Goal: Information Seeking & Learning: Find specific fact

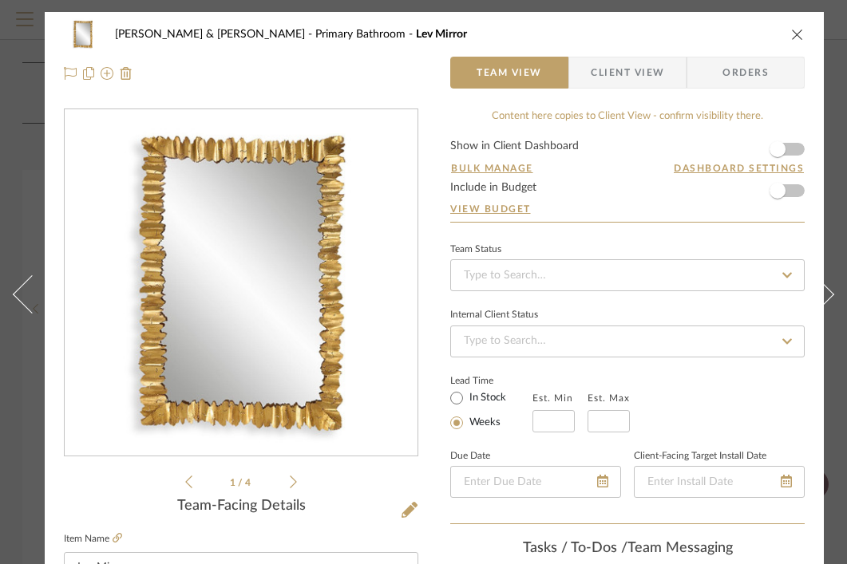
click at [795, 30] on icon "close" at bounding box center [797, 34] width 13 height 13
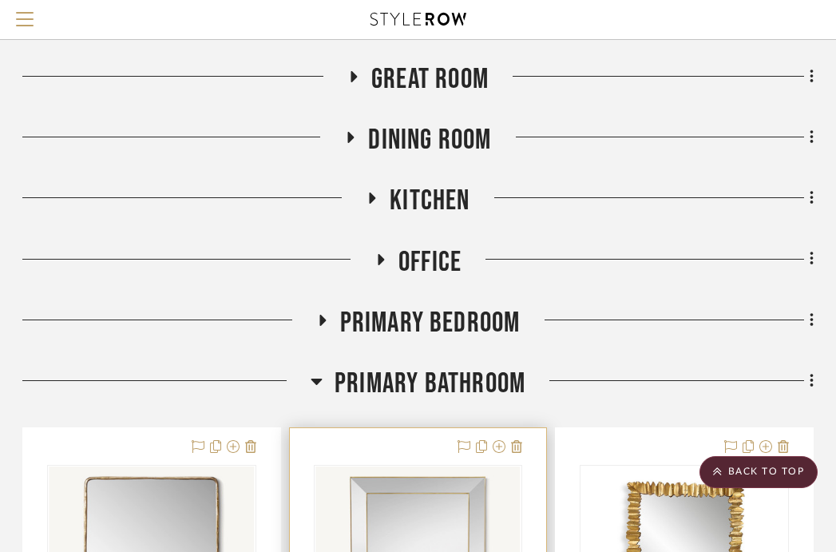
scroll to position [0, 314]
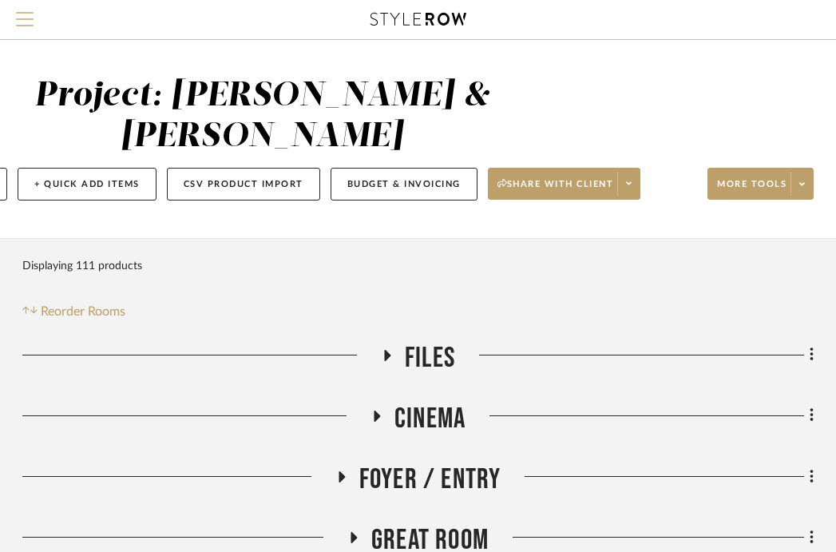
click at [29, 23] on span "Menu" at bounding box center [25, 24] width 18 height 24
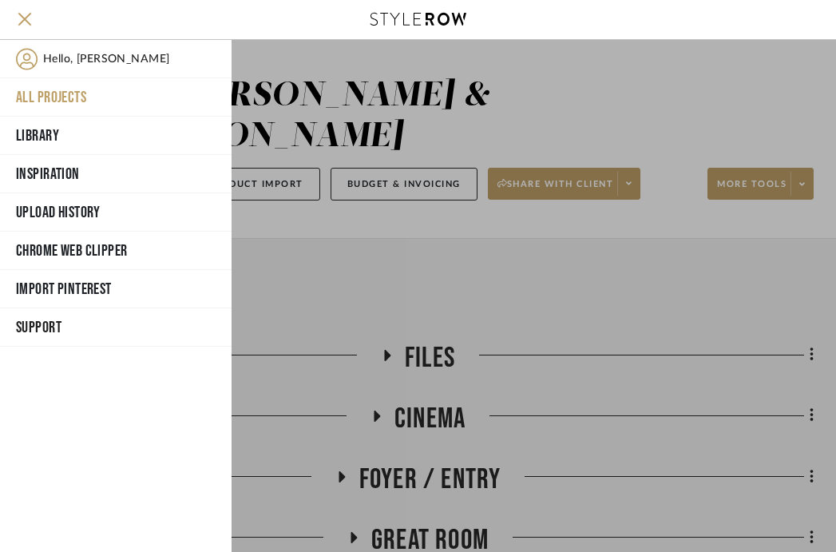
click at [42, 101] on button "All Projects" at bounding box center [115, 97] width 231 height 38
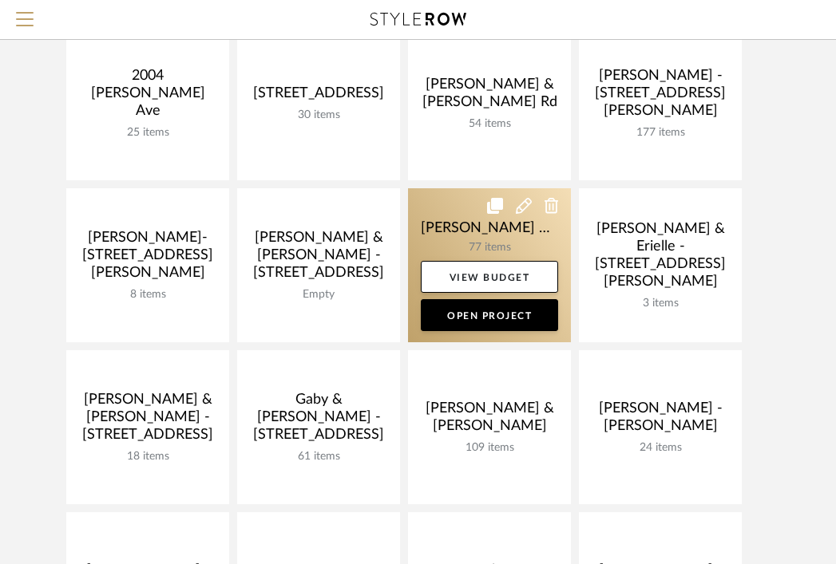
scroll to position [40, 0]
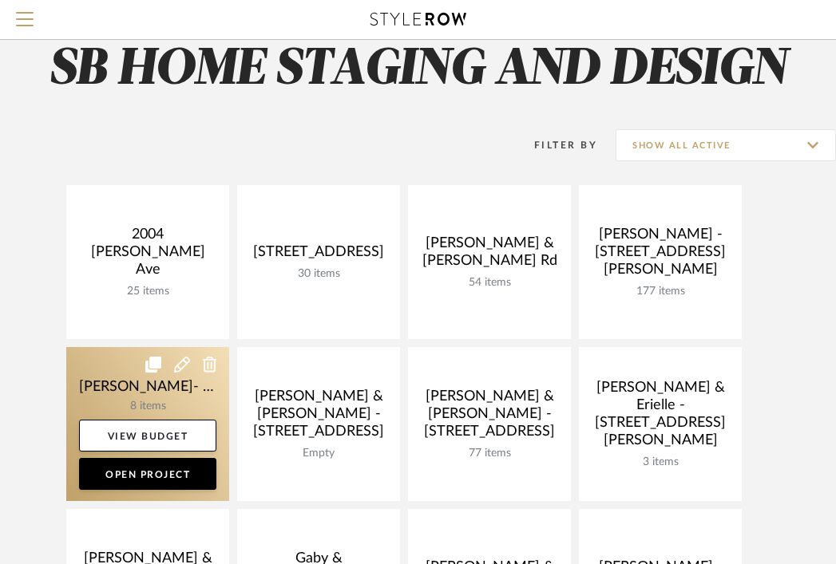
click at [185, 379] on link at bounding box center [147, 424] width 163 height 154
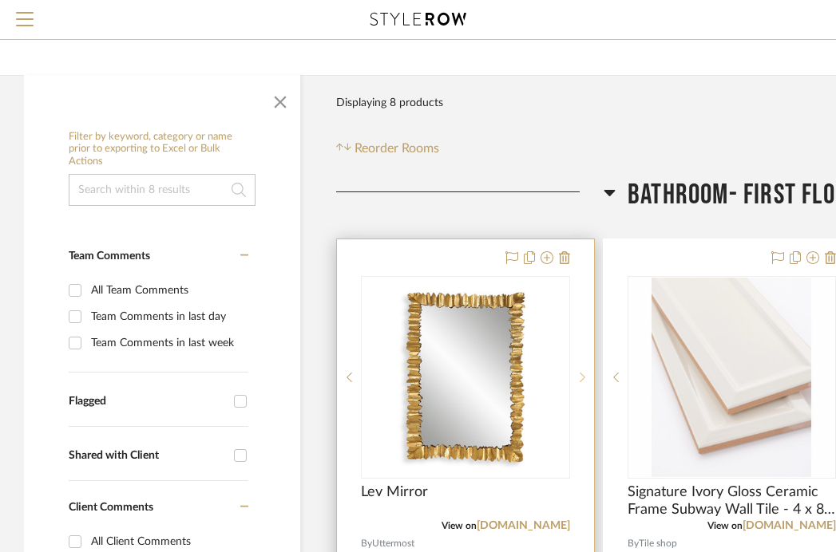
scroll to position [219, 0]
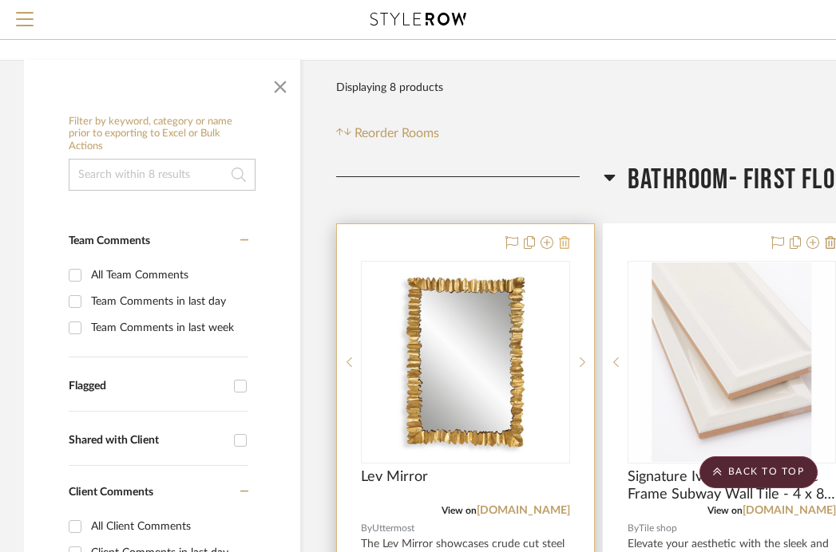
click at [568, 236] on icon at bounding box center [564, 242] width 11 height 13
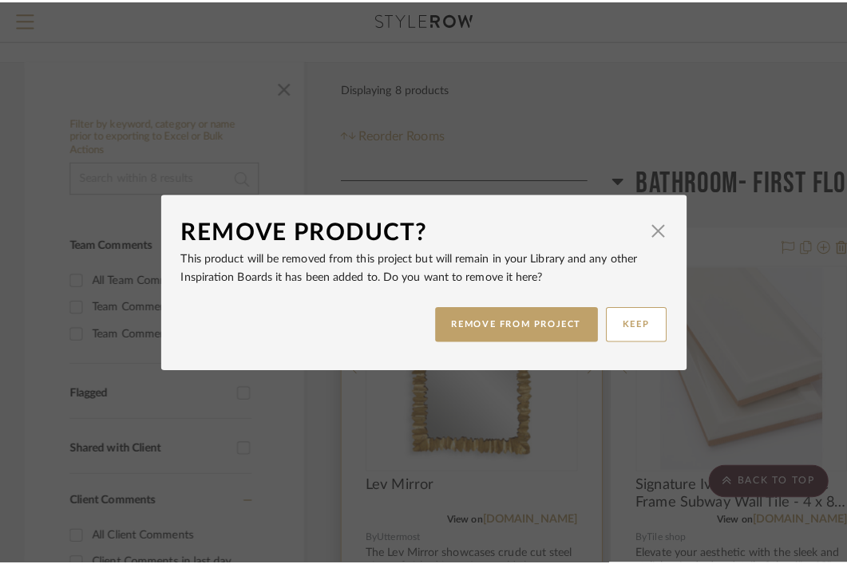
scroll to position [0, 0]
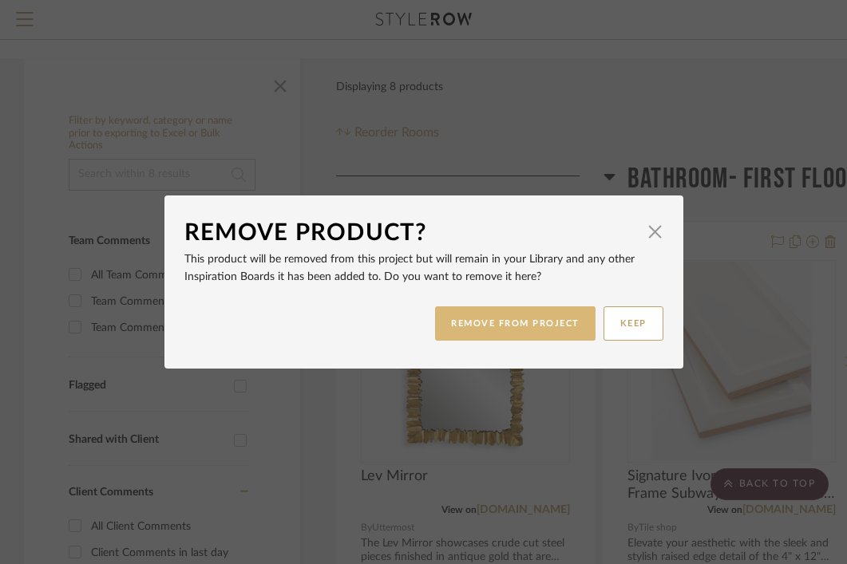
click at [540, 326] on button "REMOVE FROM PROJECT" at bounding box center [515, 324] width 160 height 34
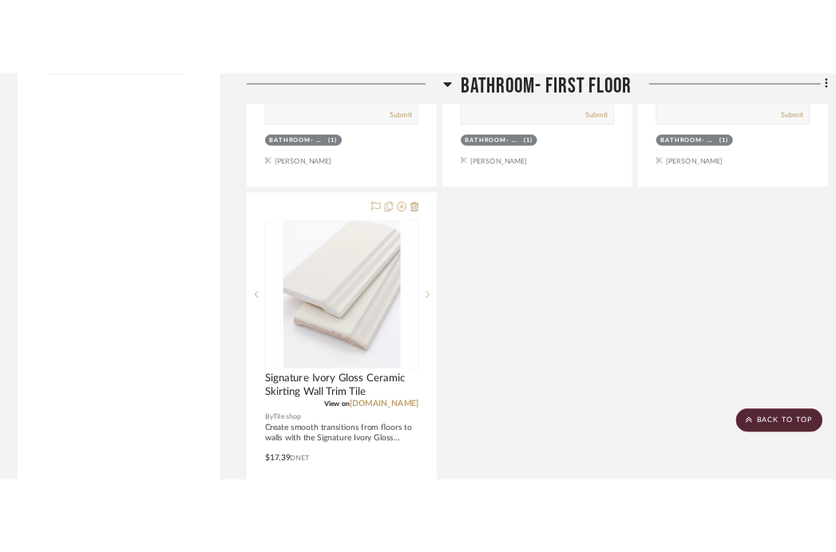
scroll to position [1788, 0]
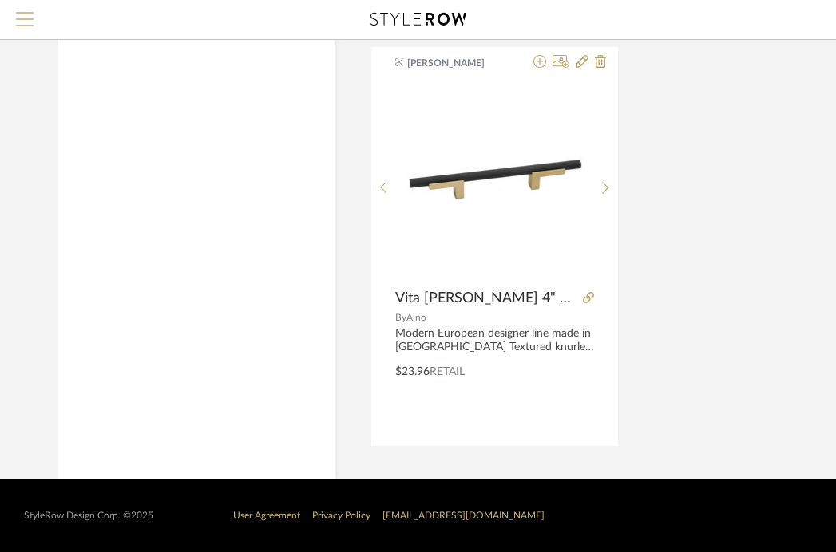
click at [20, 27] on span "Menu" at bounding box center [25, 24] width 18 height 24
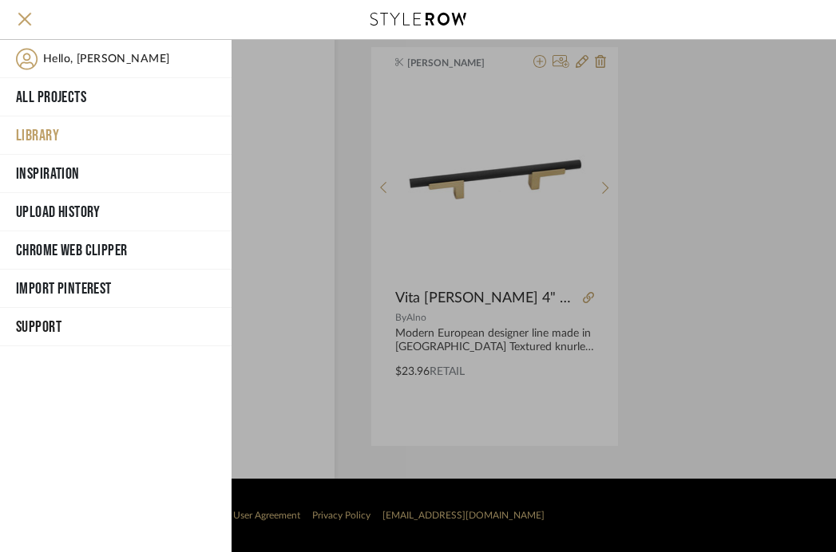
click at [377, 148] on div at bounding box center [533, 296] width 604 height 512
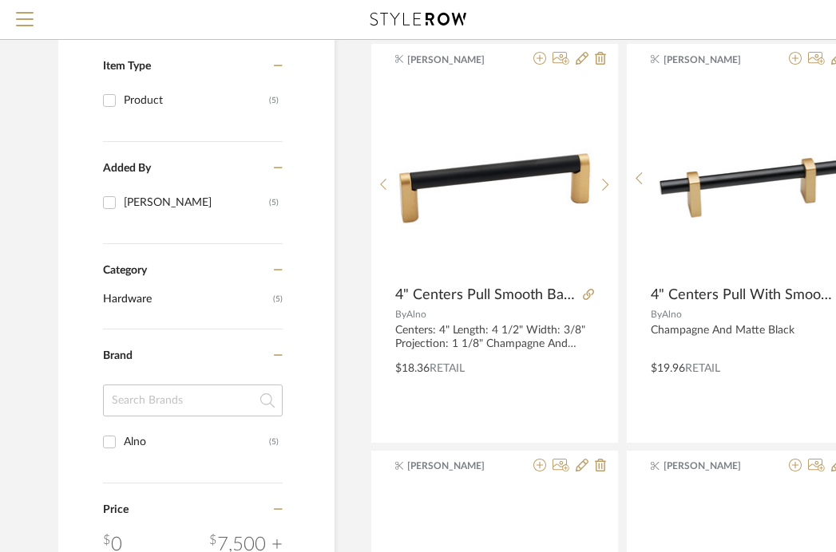
scroll to position [0, 1]
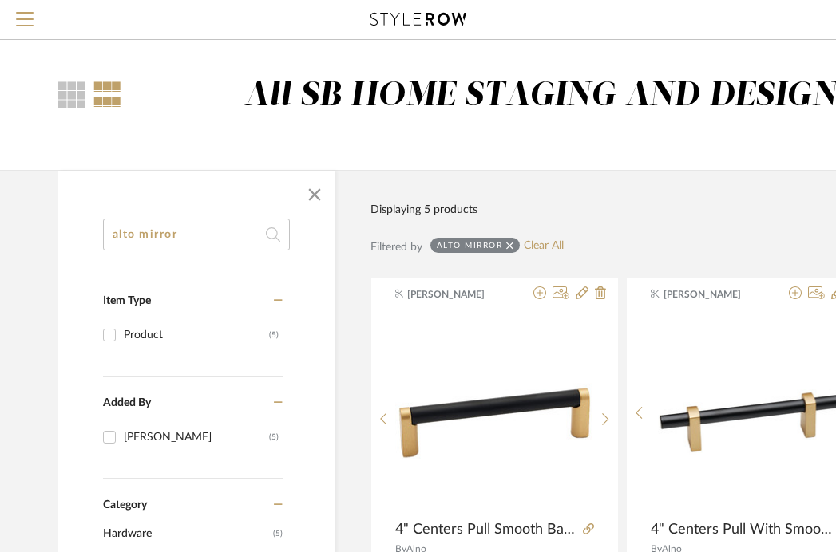
drag, startPoint x: 182, startPoint y: 232, endPoint x: 109, endPoint y: 239, distance: 73.0
click at [109, 239] on input "alto mirror" at bounding box center [196, 235] width 187 height 32
paste input "Ardex SX Polar White Caulk"
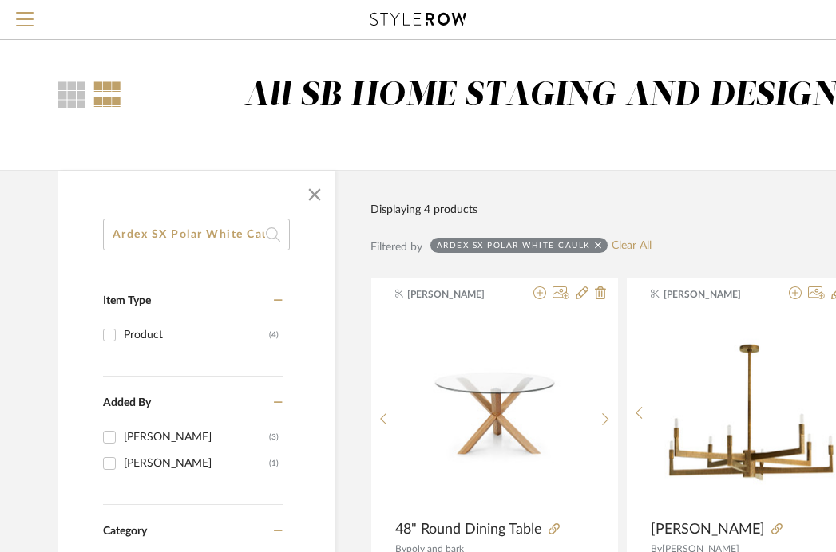
scroll to position [0, 18]
drag, startPoint x: 109, startPoint y: 236, endPoint x: 394, endPoint y: 235, distance: 285.8
paste input "13693-CP"
type input "13693-CP"
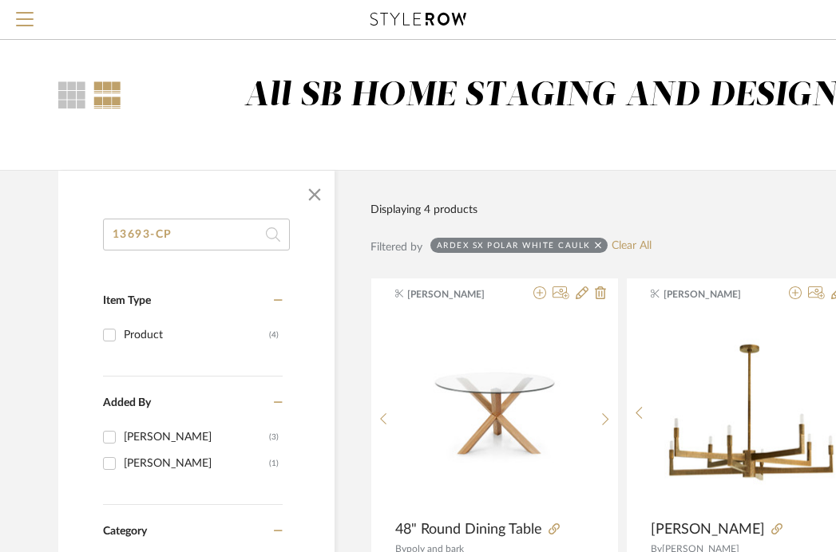
scroll to position [0, 0]
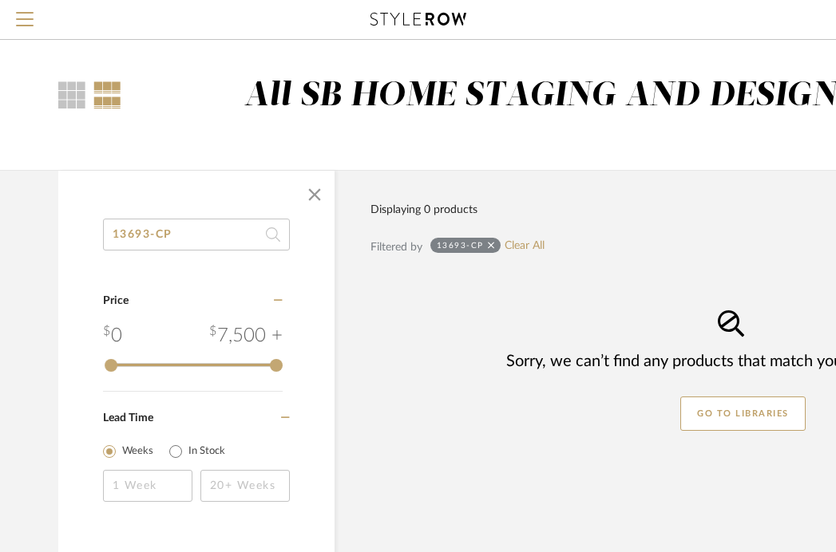
drag, startPoint x: 207, startPoint y: 235, endPoint x: 82, endPoint y: 232, distance: 124.6
click at [82, 232] on div "13693-CP Category Price 0 7,500 + 0 7500 Lead Time Weeks In Stock" at bounding box center [196, 381] width 276 height 325
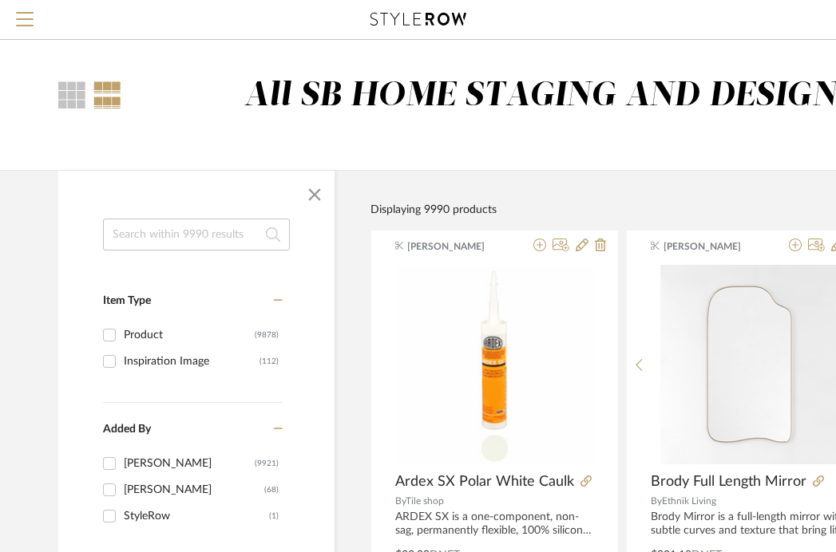
paste input "GPM Rainhead"
type input "GPM Rainhead"
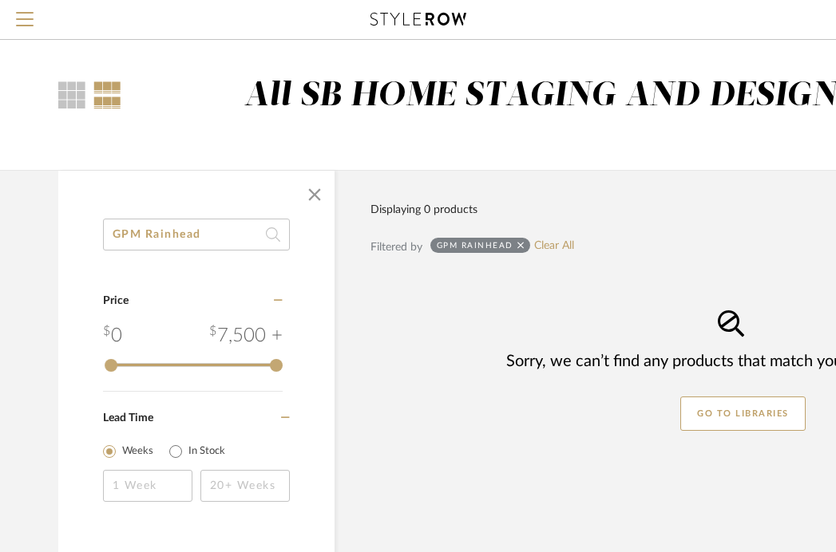
drag, startPoint x: 210, startPoint y: 235, endPoint x: 103, endPoint y: 229, distance: 107.1
click at [103, 229] on input "GPM Rainhead" at bounding box center [196, 235] width 187 height 32
